Goal: Information Seeking & Learning: Find specific page/section

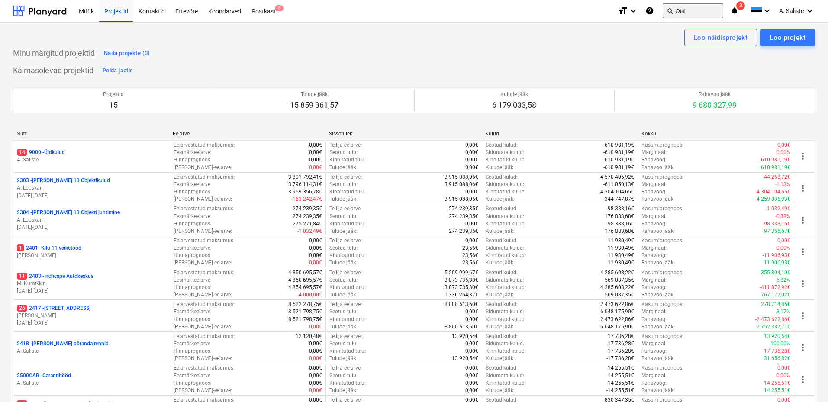
click at [697, 14] on button "search Otsi" at bounding box center [692, 10] width 61 height 15
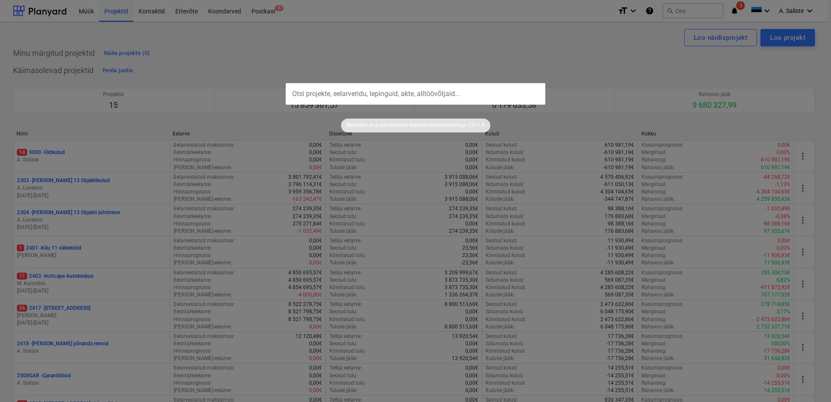
click at [428, 90] on input "text" at bounding box center [416, 94] width 260 height 22
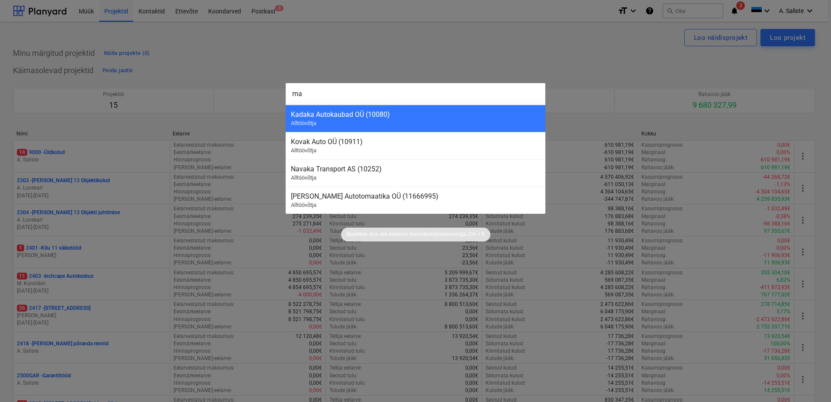
type input "m"
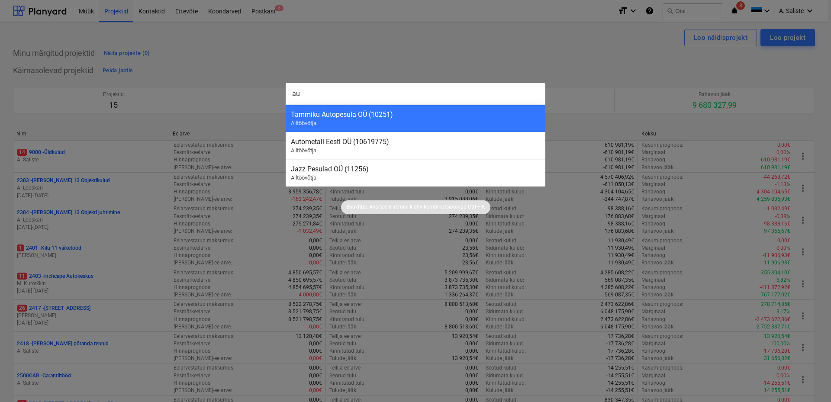
type input "a"
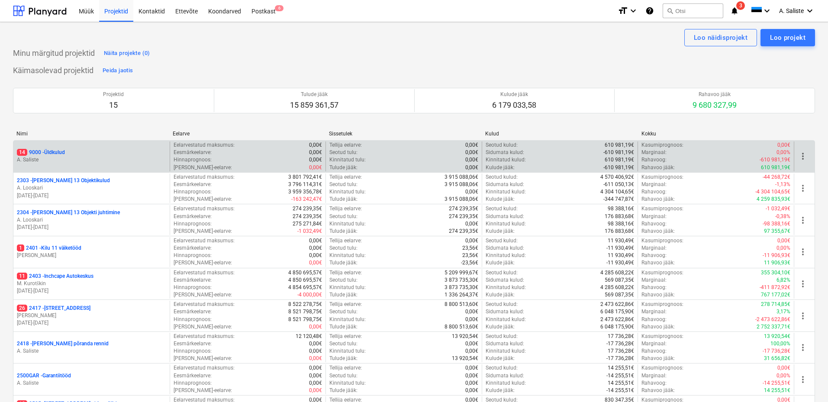
click at [73, 163] on p "A. Saliste" at bounding box center [91, 159] width 149 height 7
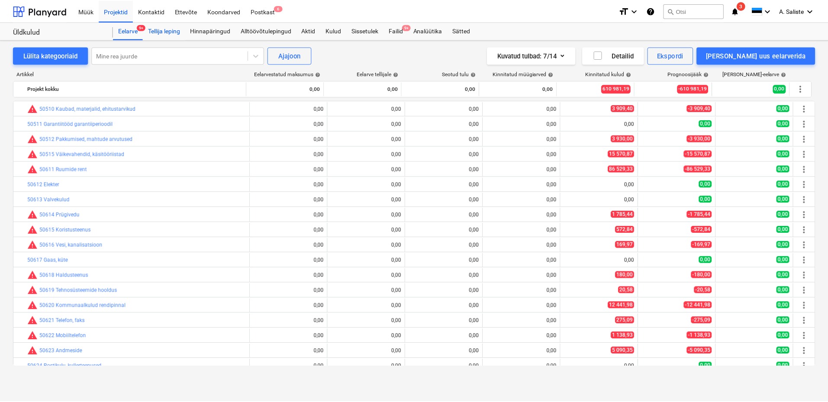
scroll to position [129, 0]
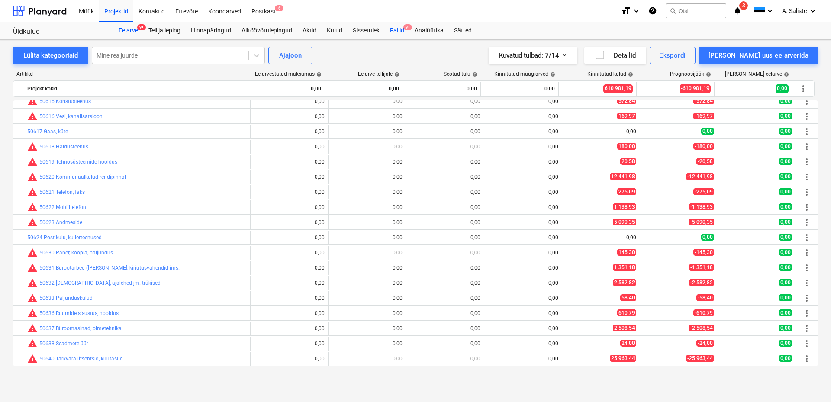
click at [398, 30] on div "Failid 9+" at bounding box center [397, 30] width 25 height 17
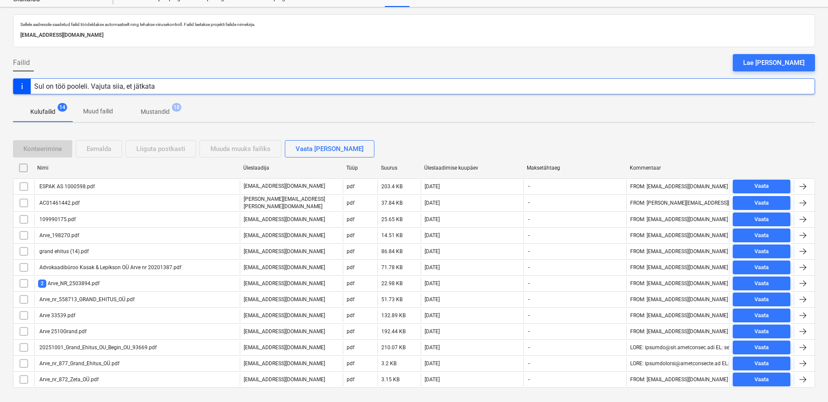
scroll to position [48, 0]
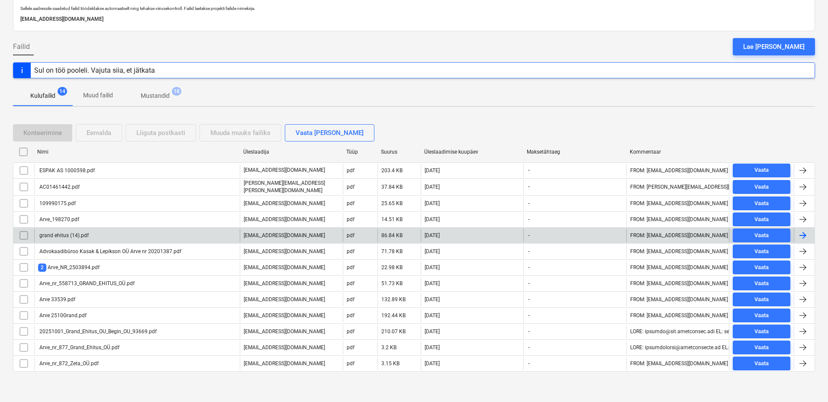
click at [126, 236] on div "grand ehitus (14).pdf" at bounding box center [137, 235] width 206 height 14
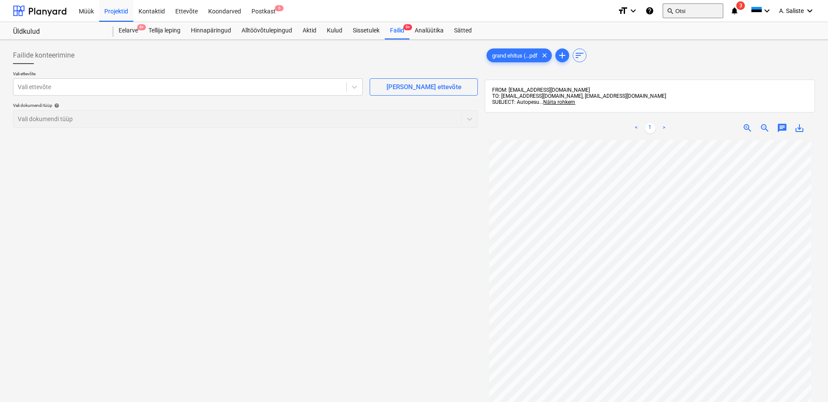
click at [679, 9] on button "search Otsi" at bounding box center [692, 10] width 61 height 15
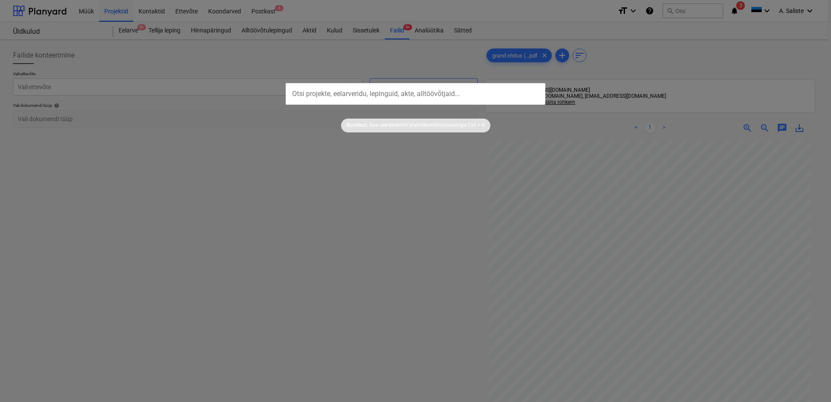
click at [323, 92] on input "text" at bounding box center [416, 94] width 260 height 22
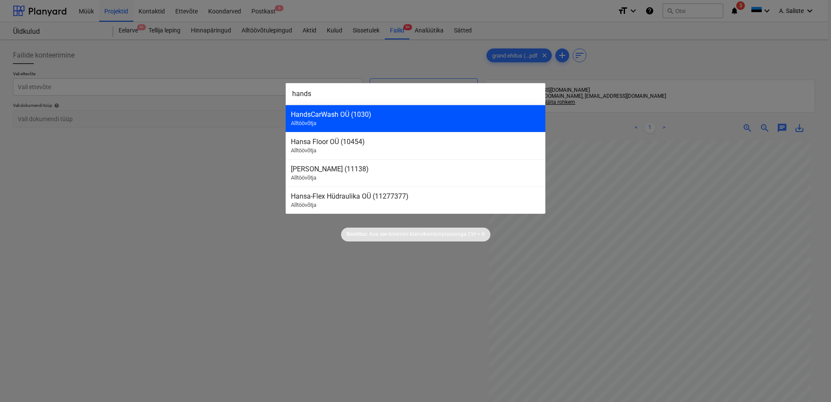
type input "hands"
click at [342, 113] on div "HandsCarWash OÜ (1030)" at bounding box center [415, 114] width 249 height 8
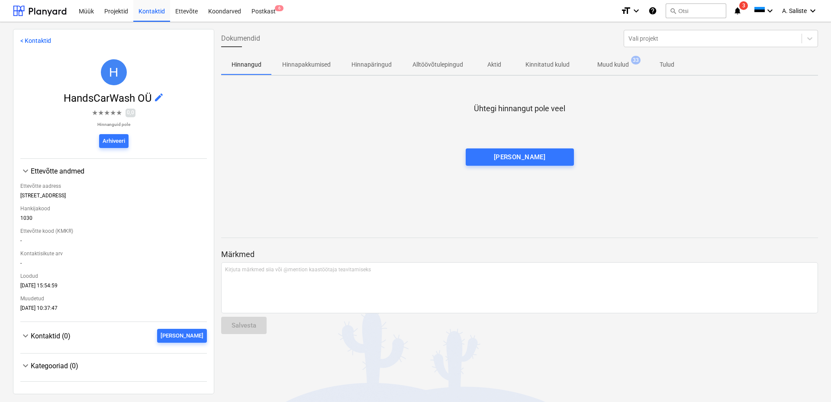
click at [621, 65] on p "Muud kulud" at bounding box center [613, 64] width 32 height 9
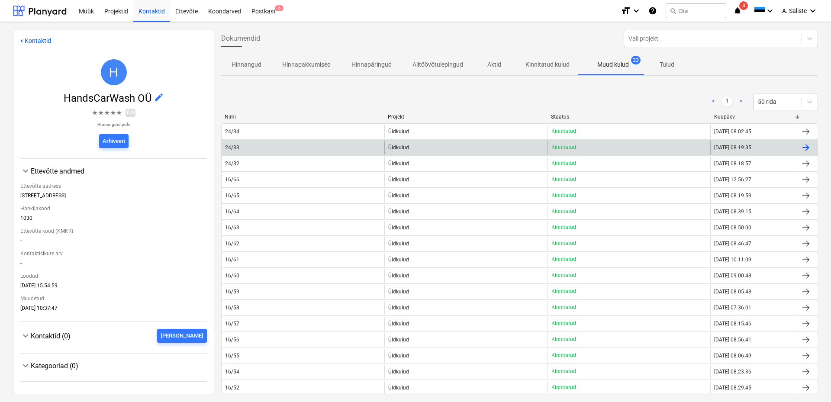
click at [296, 151] on div "24/33" at bounding box center [303, 148] width 163 height 14
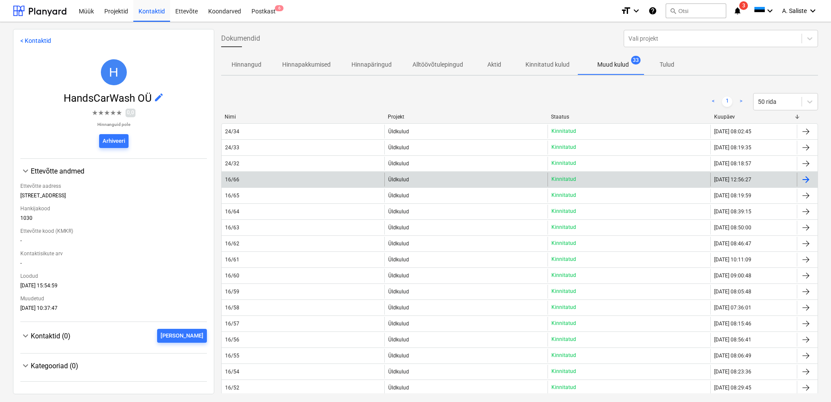
click at [284, 181] on div "16/66" at bounding box center [303, 180] width 163 height 14
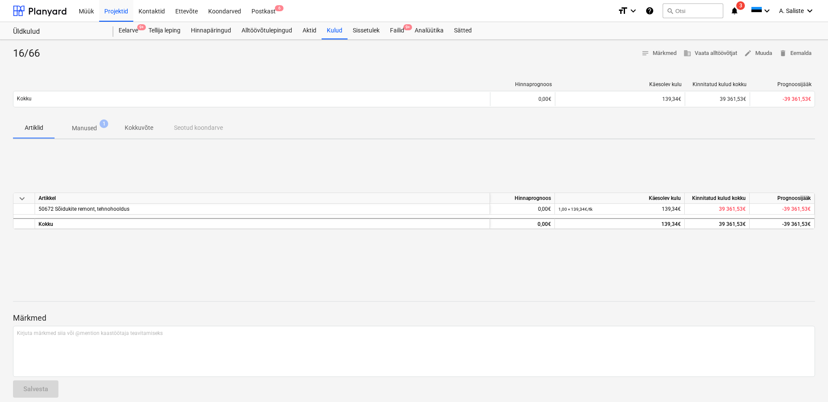
click at [84, 126] on p "Manused" at bounding box center [84, 128] width 25 height 9
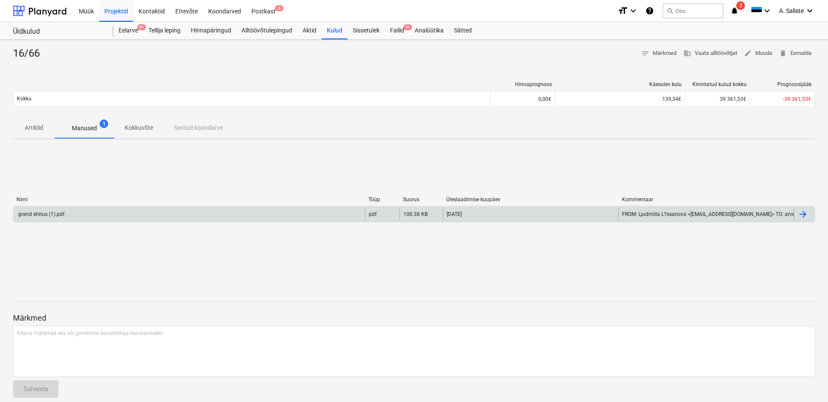
click at [122, 217] on div "grand ehitus (1).pdf" at bounding box center [188, 214] width 351 height 14
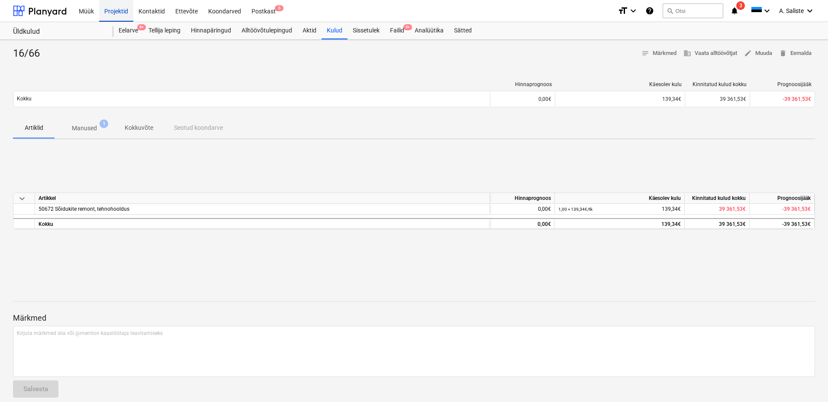
click at [114, 13] on div "Projektid" at bounding box center [116, 11] width 34 height 22
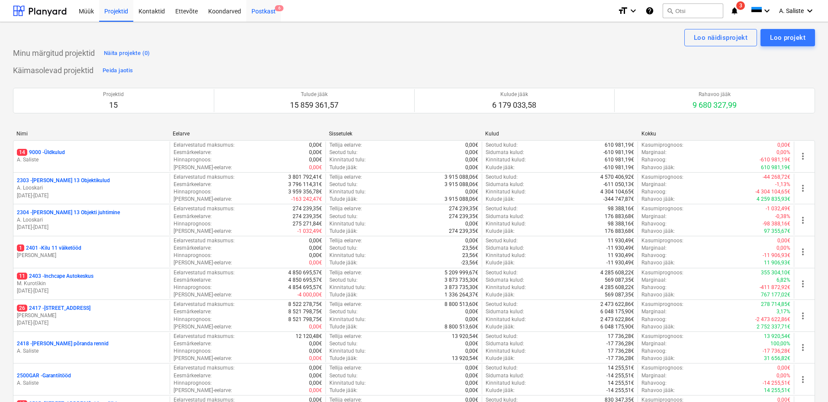
click at [259, 6] on div "Postkast 6" at bounding box center [263, 11] width 35 height 22
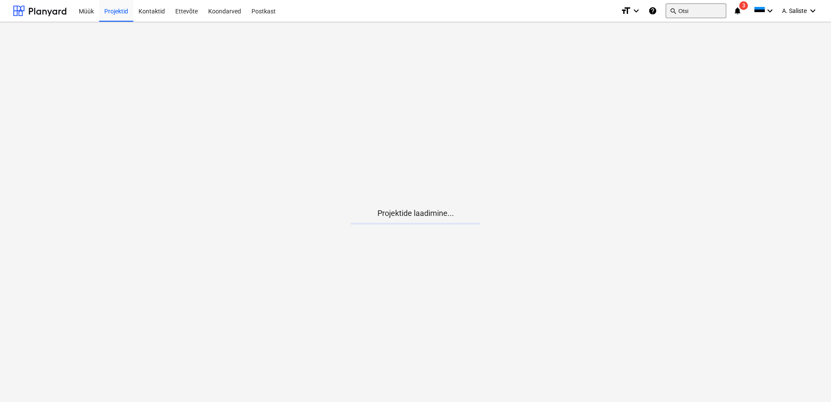
click at [692, 13] on button "search Otsi" at bounding box center [695, 10] width 61 height 15
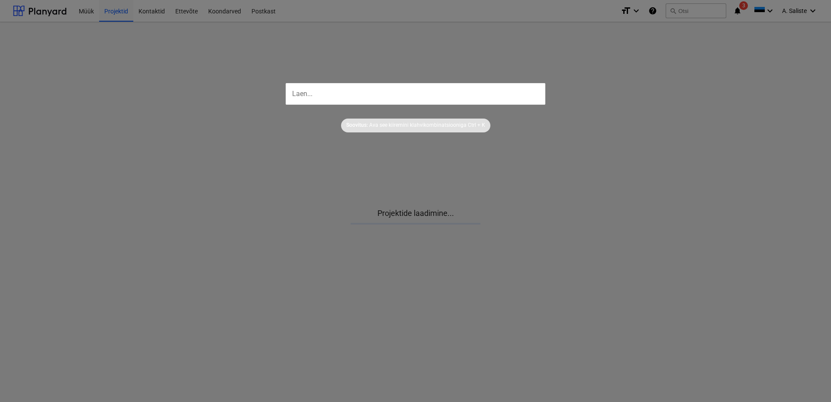
click at [458, 96] on input "text" at bounding box center [416, 94] width 260 height 22
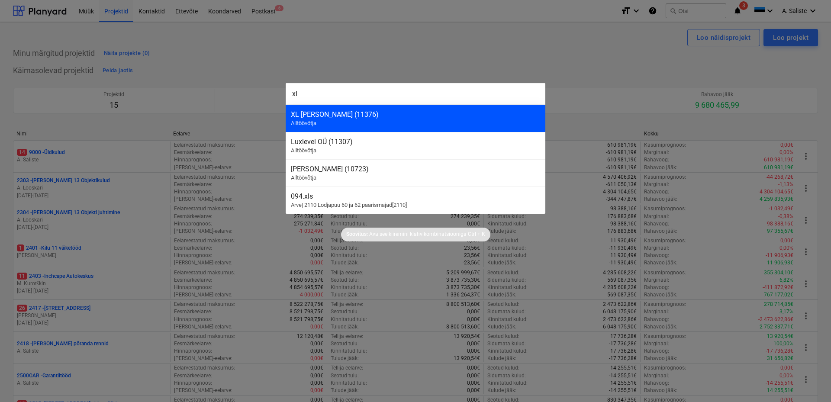
type input "xl"
click at [451, 115] on div "XL Pesulad OÜ (11376)" at bounding box center [415, 114] width 249 height 8
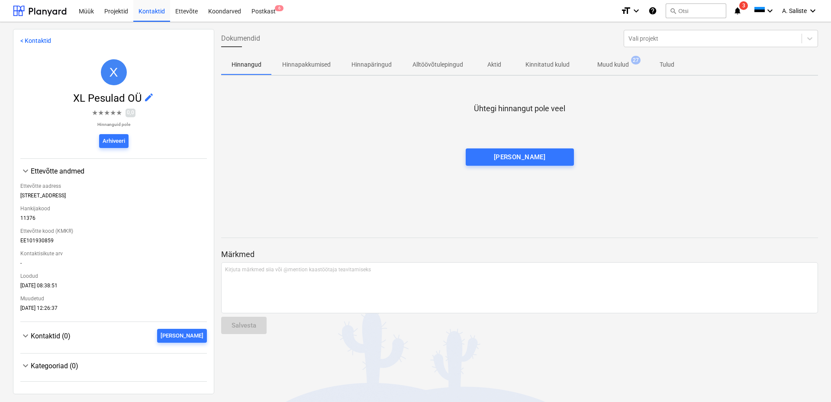
click at [614, 62] on p "Muud kulud" at bounding box center [613, 64] width 32 height 9
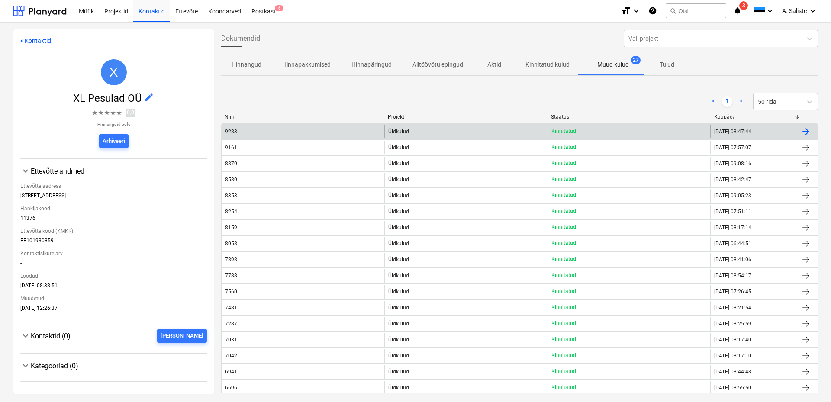
click at [343, 133] on div "9283" at bounding box center [303, 132] width 163 height 14
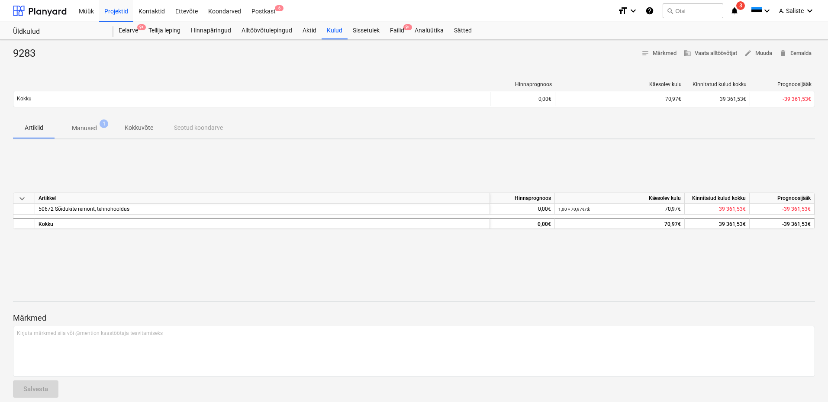
click at [93, 130] on p "Manused" at bounding box center [84, 128] width 25 height 9
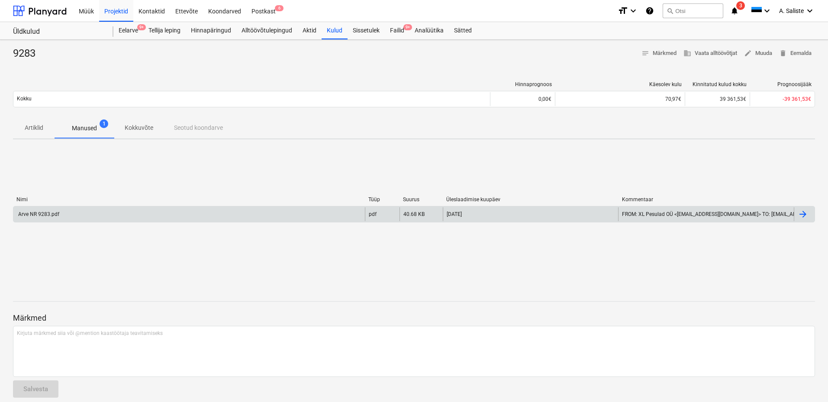
click at [73, 214] on div "Arve NR 9283.pdf" at bounding box center [188, 214] width 351 height 14
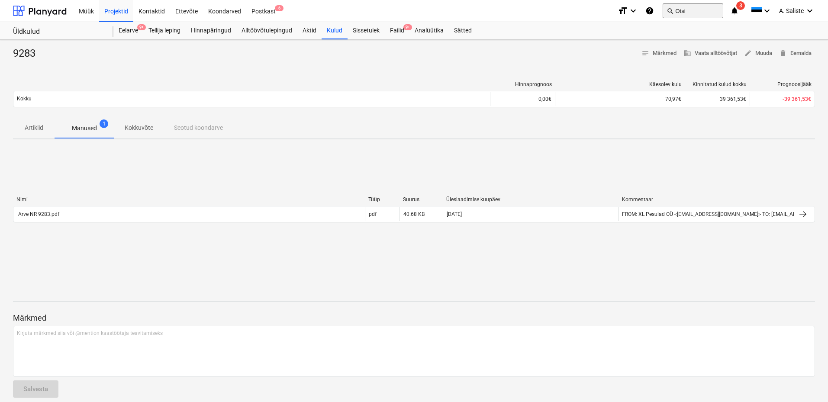
click at [689, 14] on button "search Otsi" at bounding box center [692, 10] width 61 height 15
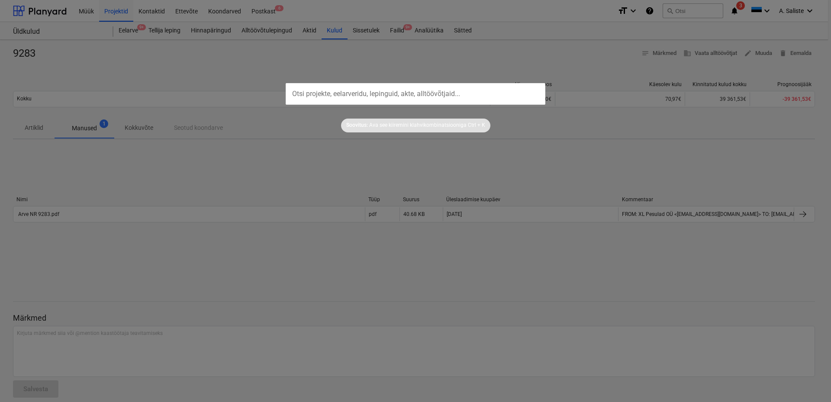
click at [367, 93] on input "text" at bounding box center [416, 94] width 260 height 22
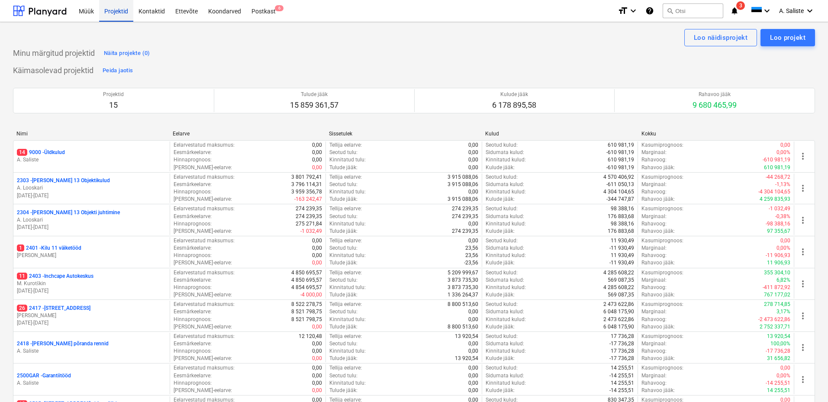
click at [105, 13] on div "Projektid" at bounding box center [116, 11] width 34 height 22
drag, startPoint x: 42, startPoint y: 154, endPoint x: 58, endPoint y: 154, distance: 16.0
click at [43, 154] on p "14 9000 - Üldkulud" at bounding box center [41, 152] width 48 height 7
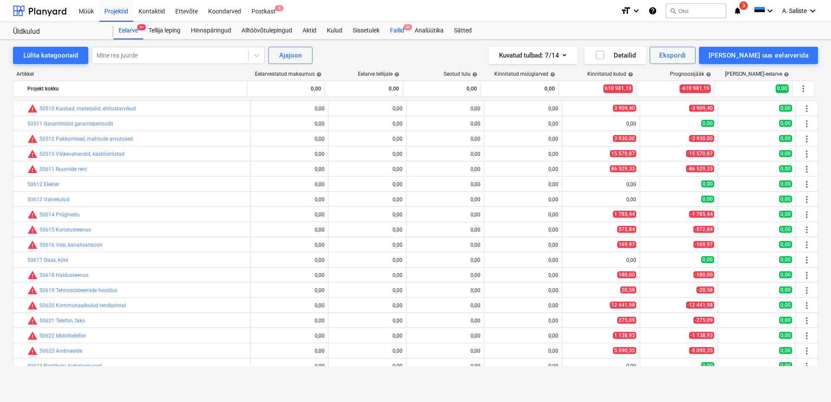
click at [391, 29] on div "Failid 9+" at bounding box center [397, 30] width 25 height 17
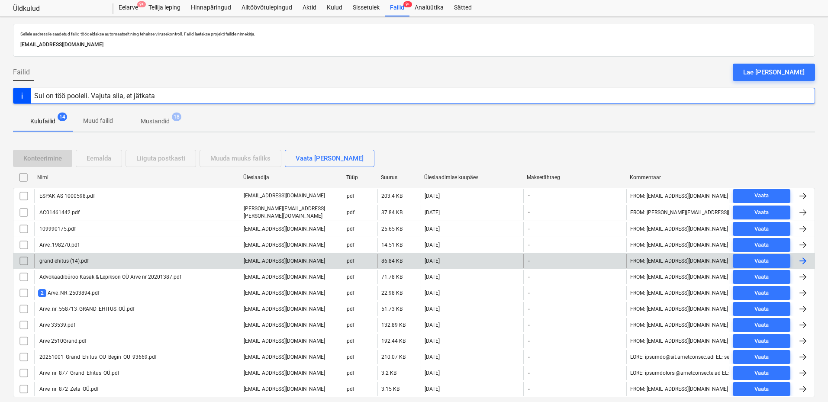
scroll to position [43, 0]
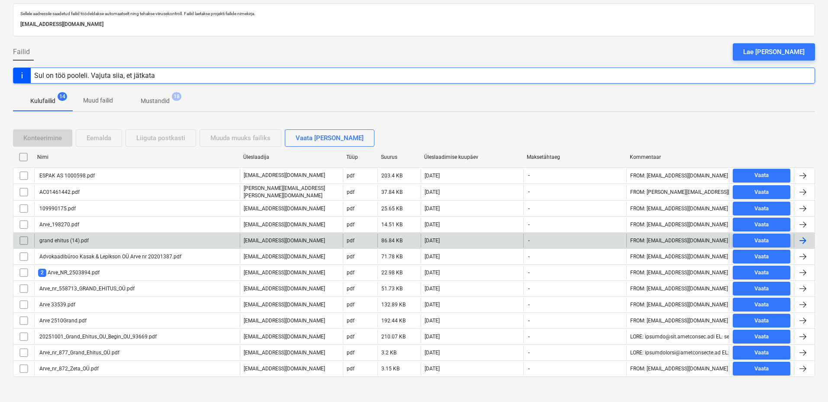
click at [114, 238] on div "grand ehitus (14).pdf" at bounding box center [137, 241] width 206 height 14
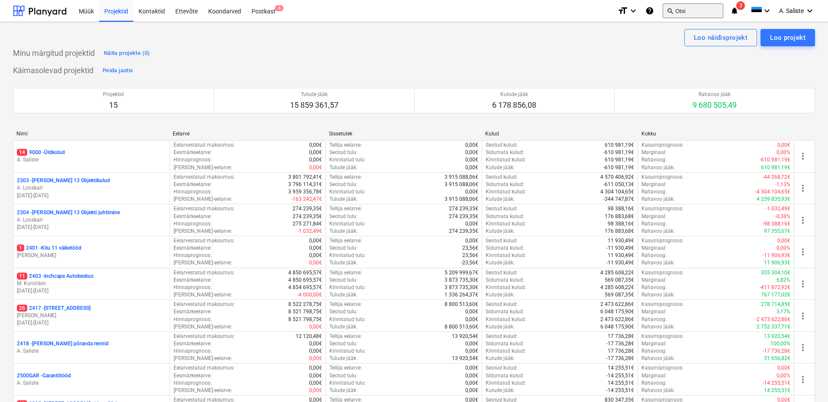
click at [692, 8] on button "search Otsi" at bounding box center [692, 10] width 61 height 15
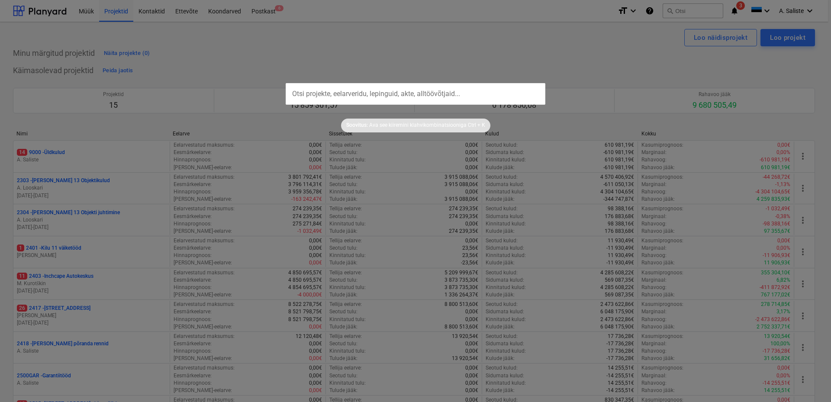
click at [380, 94] on input "text" at bounding box center [416, 94] width 260 height 22
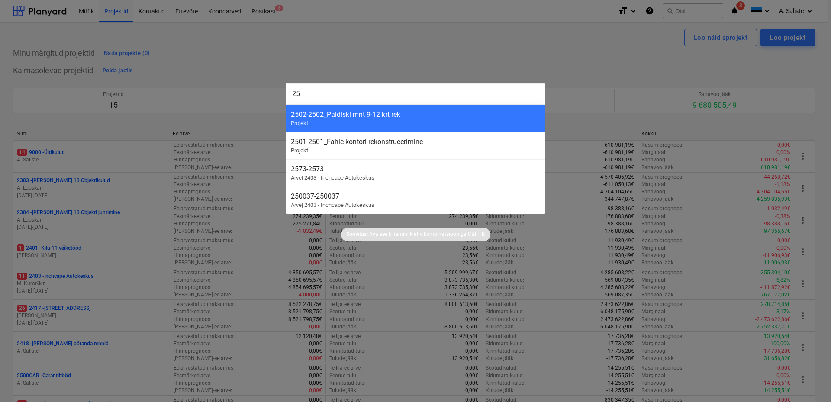
type input "2"
type input "Fenster"
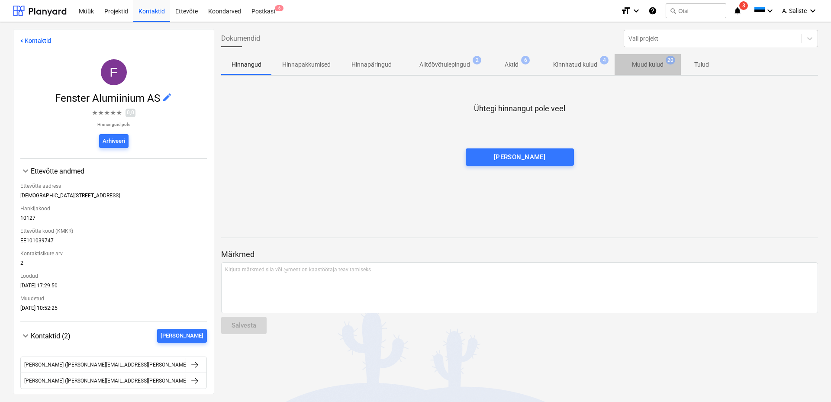
click at [648, 64] on p "Muud kulud" at bounding box center [648, 64] width 32 height 9
